Goal: Task Accomplishment & Management: Manage account settings

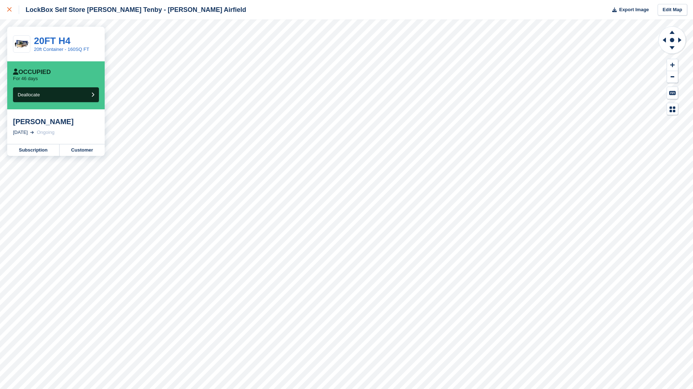
click at [10, 15] on link at bounding box center [9, 9] width 19 height 19
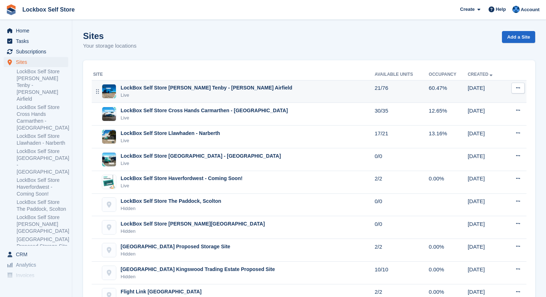
click at [244, 83] on td "LockBox Self Store [PERSON_NAME] Tenby - [PERSON_NAME] Airfield Live" at bounding box center [233, 91] width 283 height 23
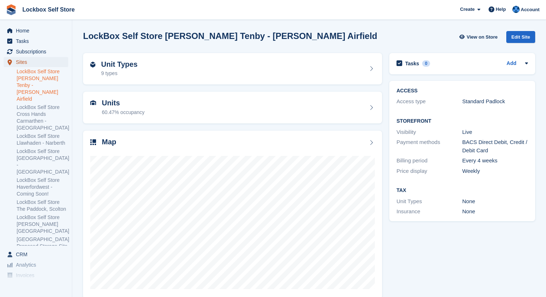
click at [48, 67] on span "Sites" at bounding box center [37, 62] width 43 height 10
click at [54, 73] on link "LockBox Self Store [PERSON_NAME] Tenby - [PERSON_NAME] Airfield" at bounding box center [43, 85] width 52 height 34
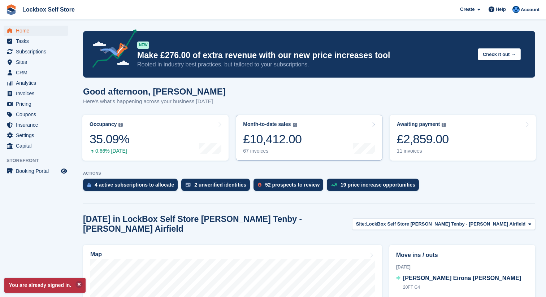
click at [292, 145] on div "£10,412.00" at bounding box center [272, 139] width 58 height 15
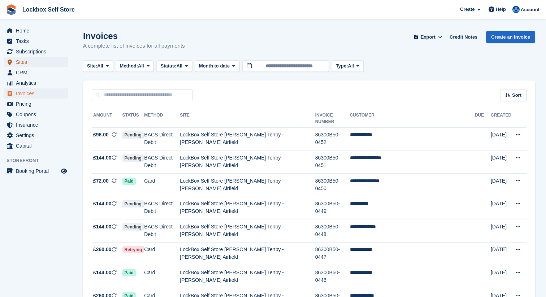
click at [26, 60] on span "Sites" at bounding box center [37, 62] width 43 height 10
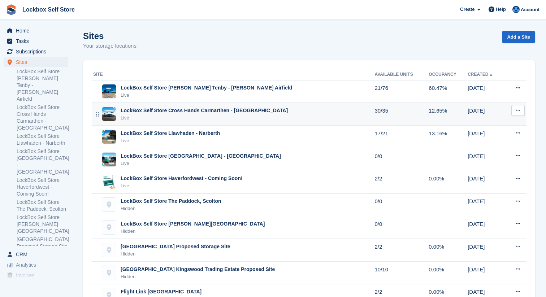
click at [232, 119] on div "Live" at bounding box center [204, 117] width 167 height 7
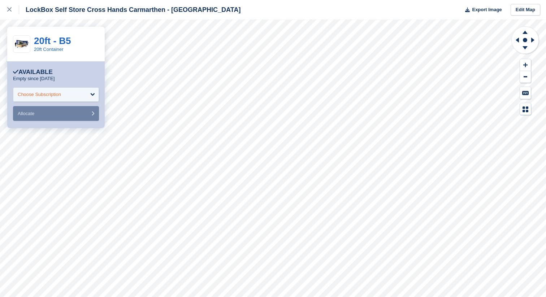
click at [70, 96] on div "Choose Subscription" at bounding box center [56, 94] width 86 height 14
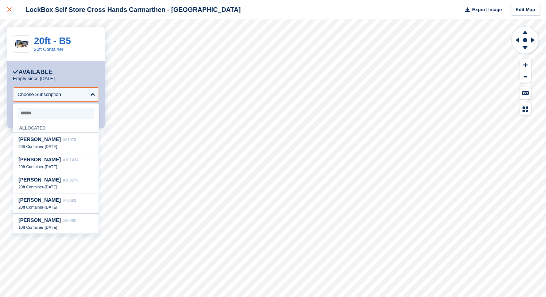
click at [10, 10] on icon at bounding box center [9, 9] width 4 height 4
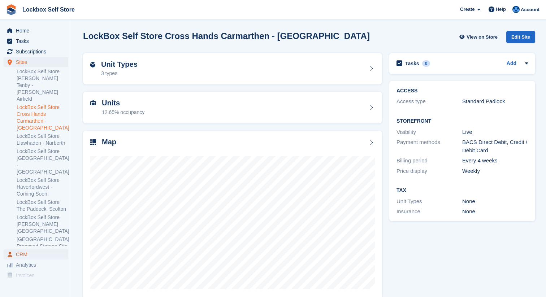
click at [31, 254] on span "CRM" at bounding box center [37, 254] width 43 height 10
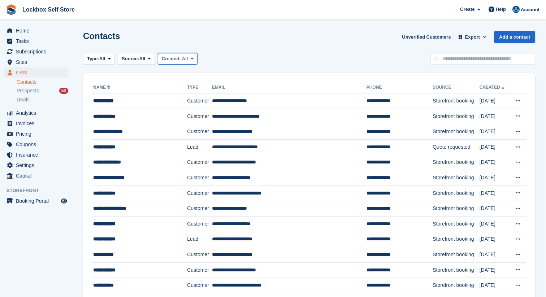
click at [181, 61] on span "Created:" at bounding box center [171, 58] width 19 height 5
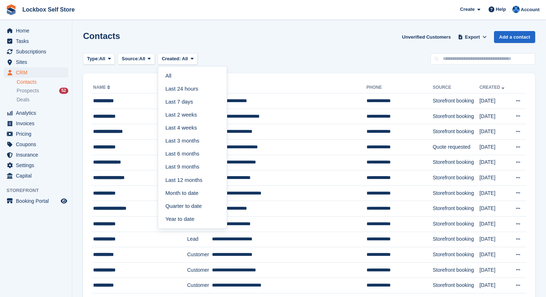
click at [286, 47] on div "Contacts Unverified Customers Export Export Contacts Export a CSV of all Contac…" at bounding box center [309, 41] width 452 height 21
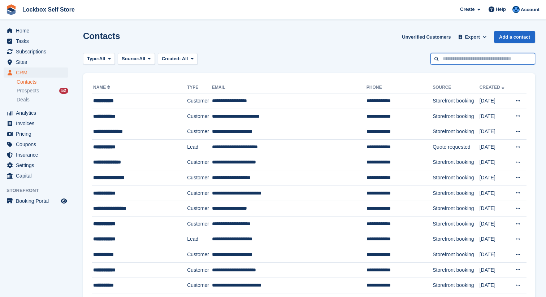
click at [451, 61] on input "text" at bounding box center [482, 59] width 105 height 12
type input "**********"
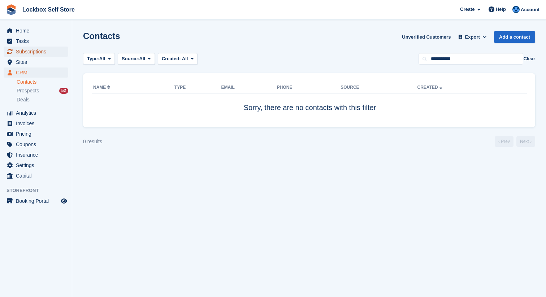
click at [40, 52] on span "Subscriptions" at bounding box center [37, 52] width 43 height 10
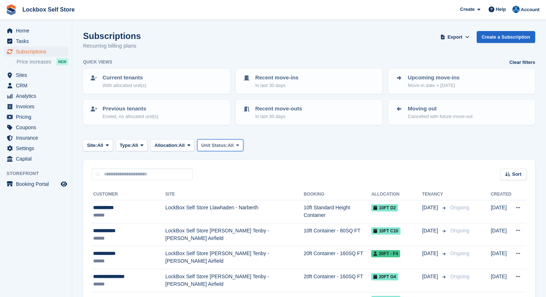
click at [227, 145] on span "Unit Status:" at bounding box center [214, 145] width 26 height 7
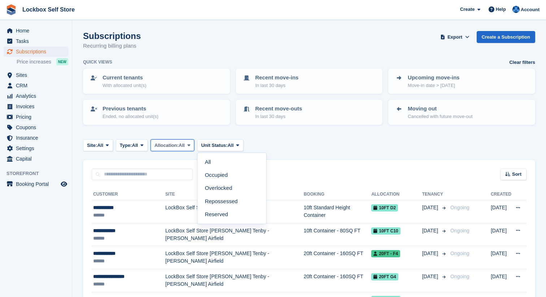
click at [185, 149] on button "Allocation: All" at bounding box center [173, 145] width 44 height 12
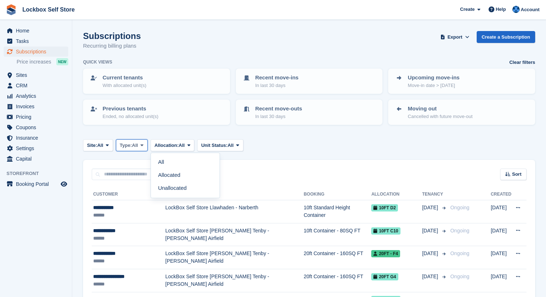
click at [138, 142] on span "All" at bounding box center [135, 145] width 6 height 7
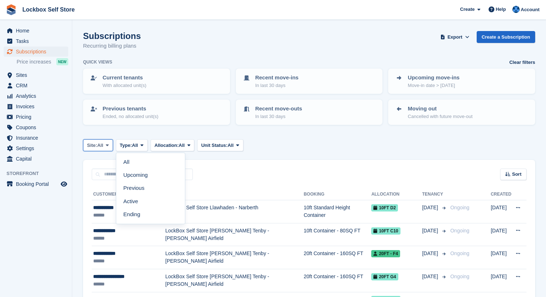
click at [100, 147] on span "All" at bounding box center [100, 145] width 6 height 7
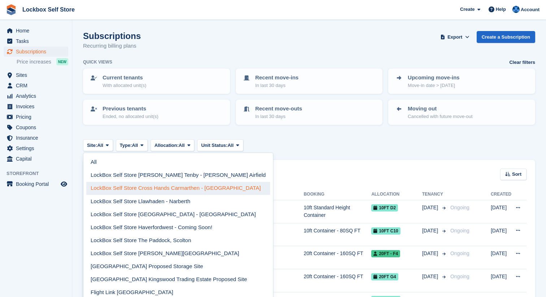
click at [157, 188] on link "LockBox Self Store Cross Hands Carmarthen - [GEOGRAPHIC_DATA]" at bounding box center [178, 188] width 184 height 13
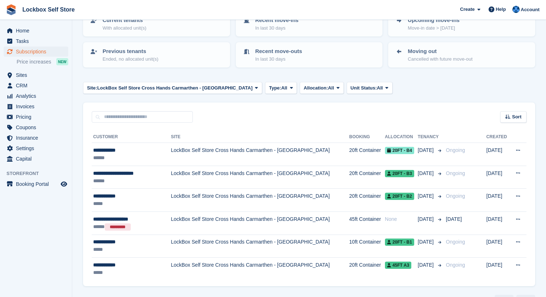
scroll to position [60, 0]
